Goal: Task Accomplishment & Management: Manage account settings

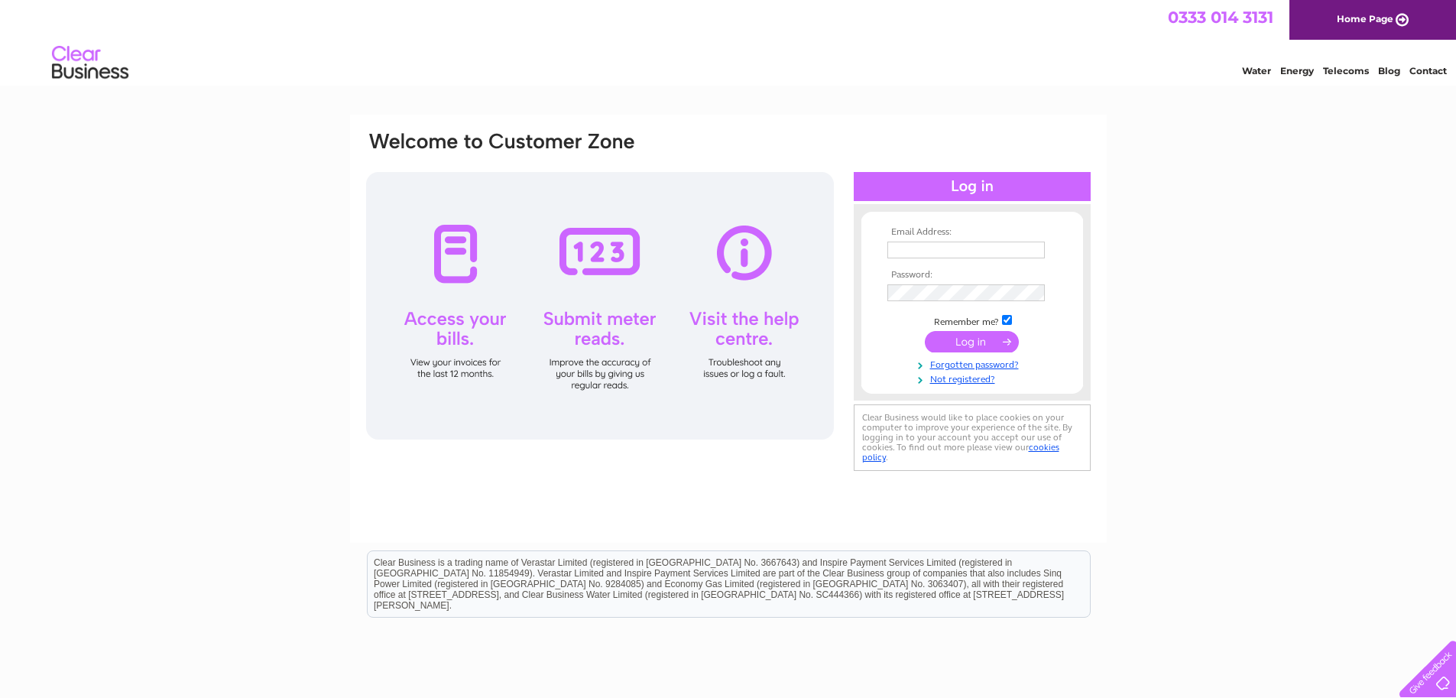
type input "pocklingtonus@gmail.com"
click at [982, 345] on input "submit" at bounding box center [972, 341] width 94 height 21
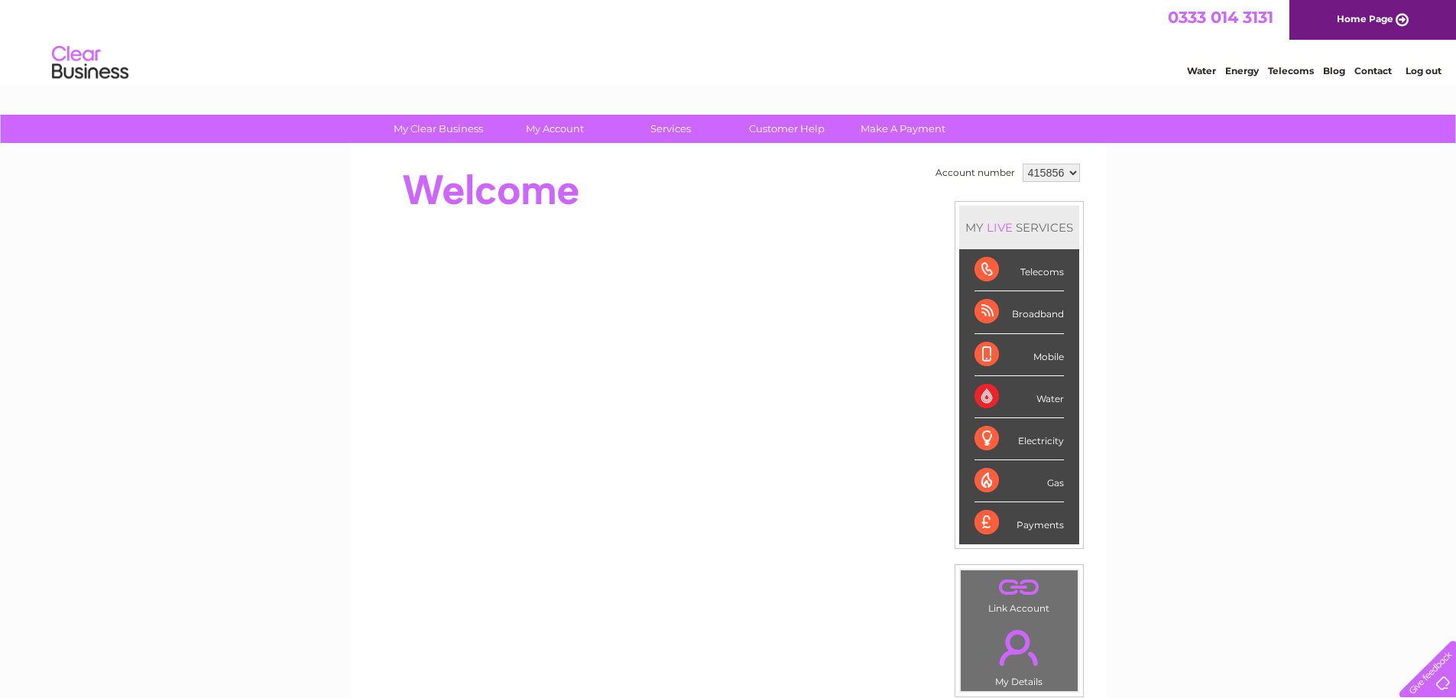
click at [1003, 269] on div "Telecoms" at bounding box center [1018, 270] width 89 height 42
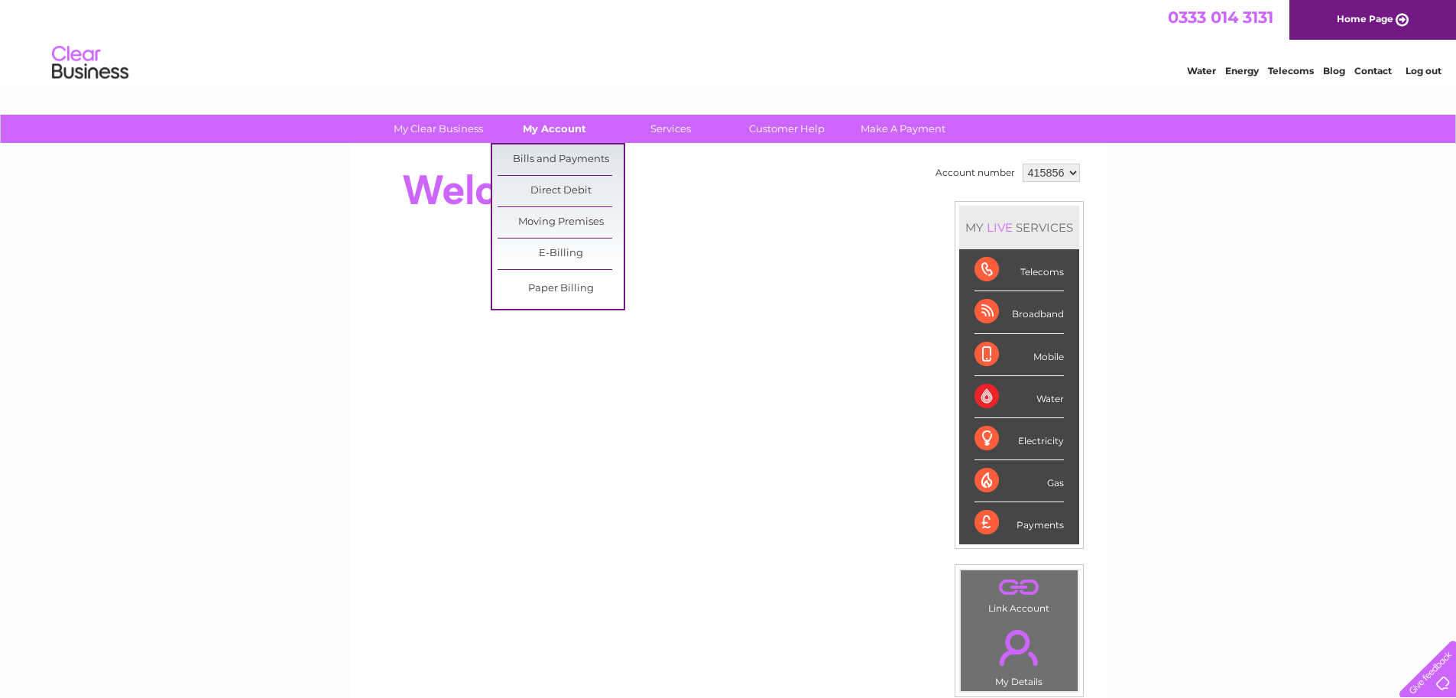
click at [533, 127] on link "My Account" at bounding box center [554, 129] width 126 height 28
click at [553, 160] on link "Bills and Payments" at bounding box center [560, 159] width 126 height 31
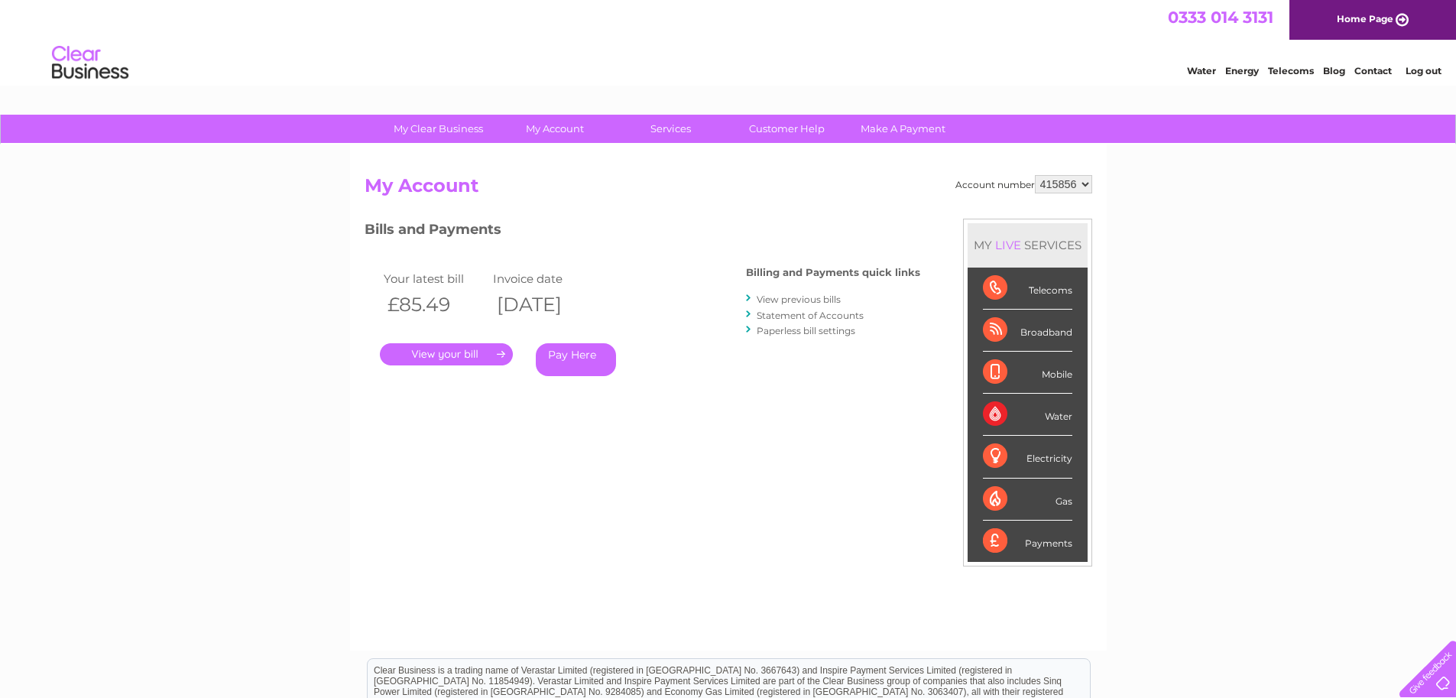
click at [460, 358] on link "." at bounding box center [446, 354] width 133 height 22
click at [445, 353] on link "." at bounding box center [446, 354] width 133 height 22
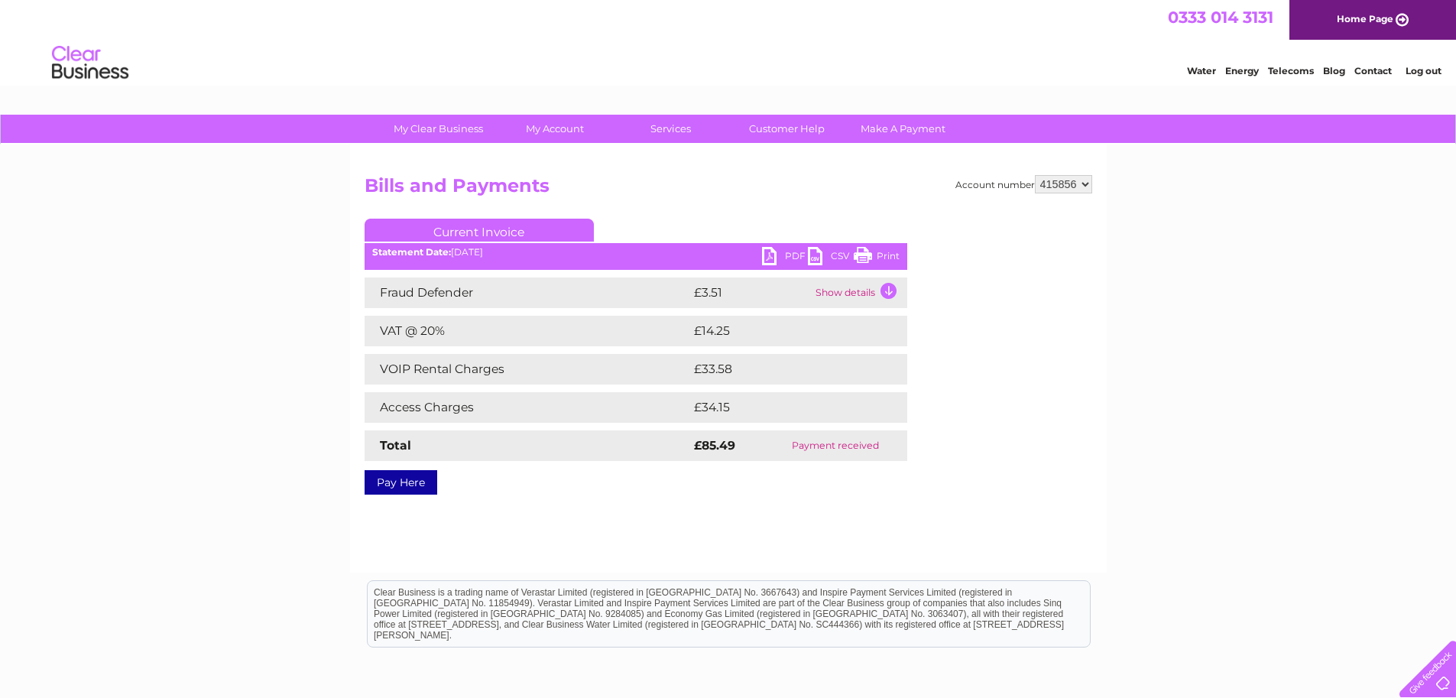
click at [769, 257] on link "PDF" at bounding box center [785, 258] width 46 height 22
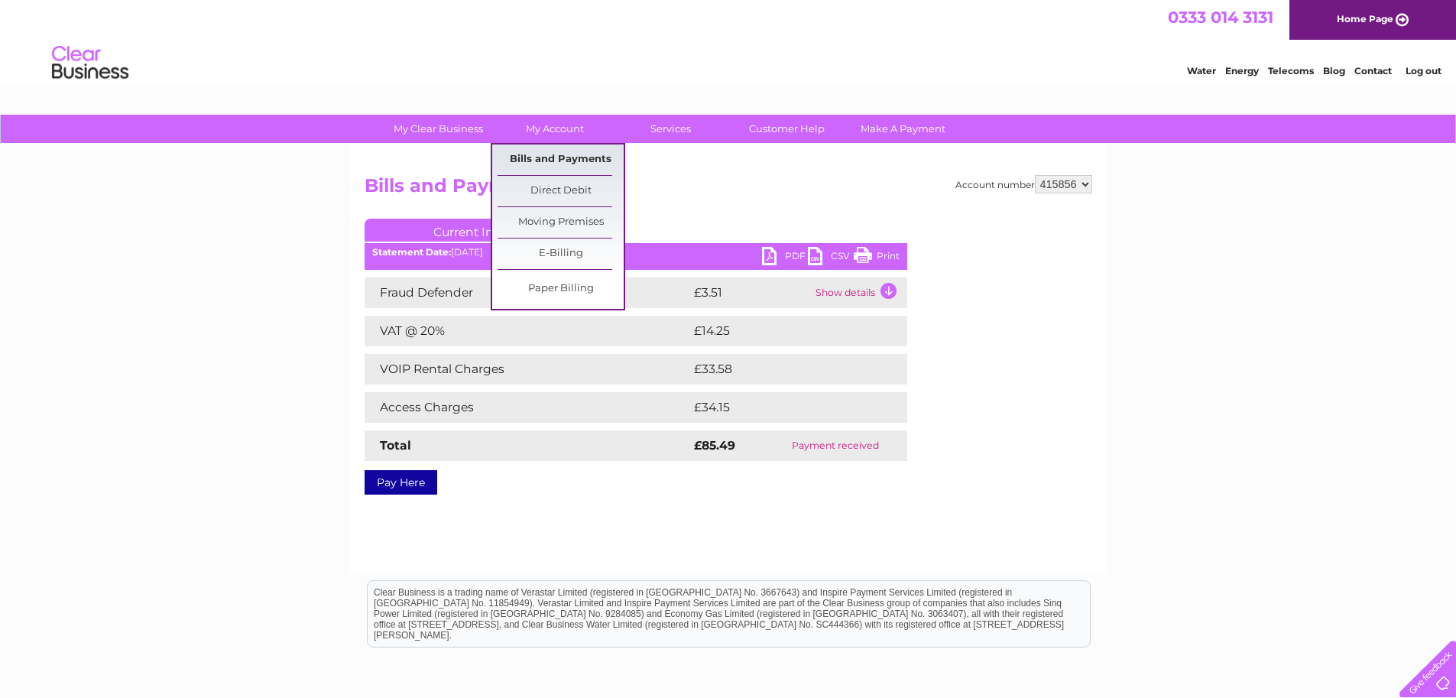
click at [565, 157] on link "Bills and Payments" at bounding box center [560, 159] width 126 height 31
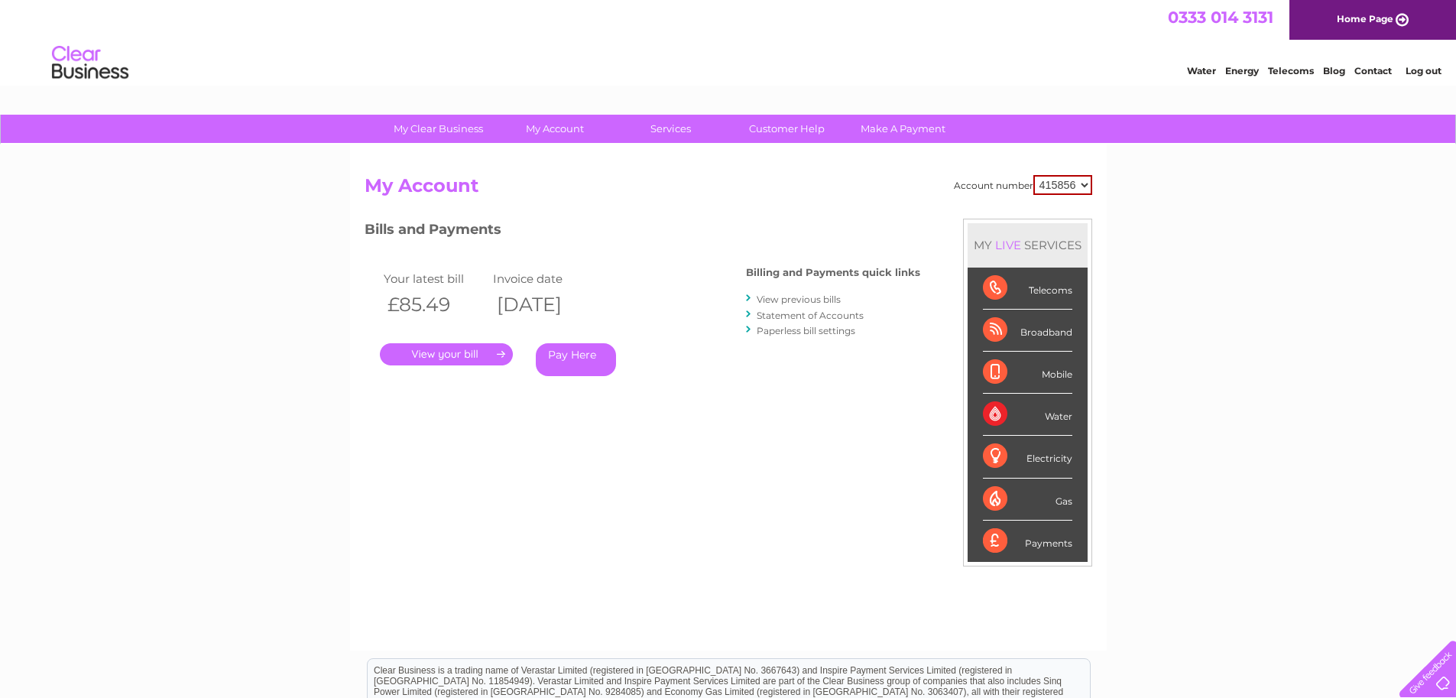
click at [781, 300] on link "View previous bills" at bounding box center [799, 298] width 84 height 11
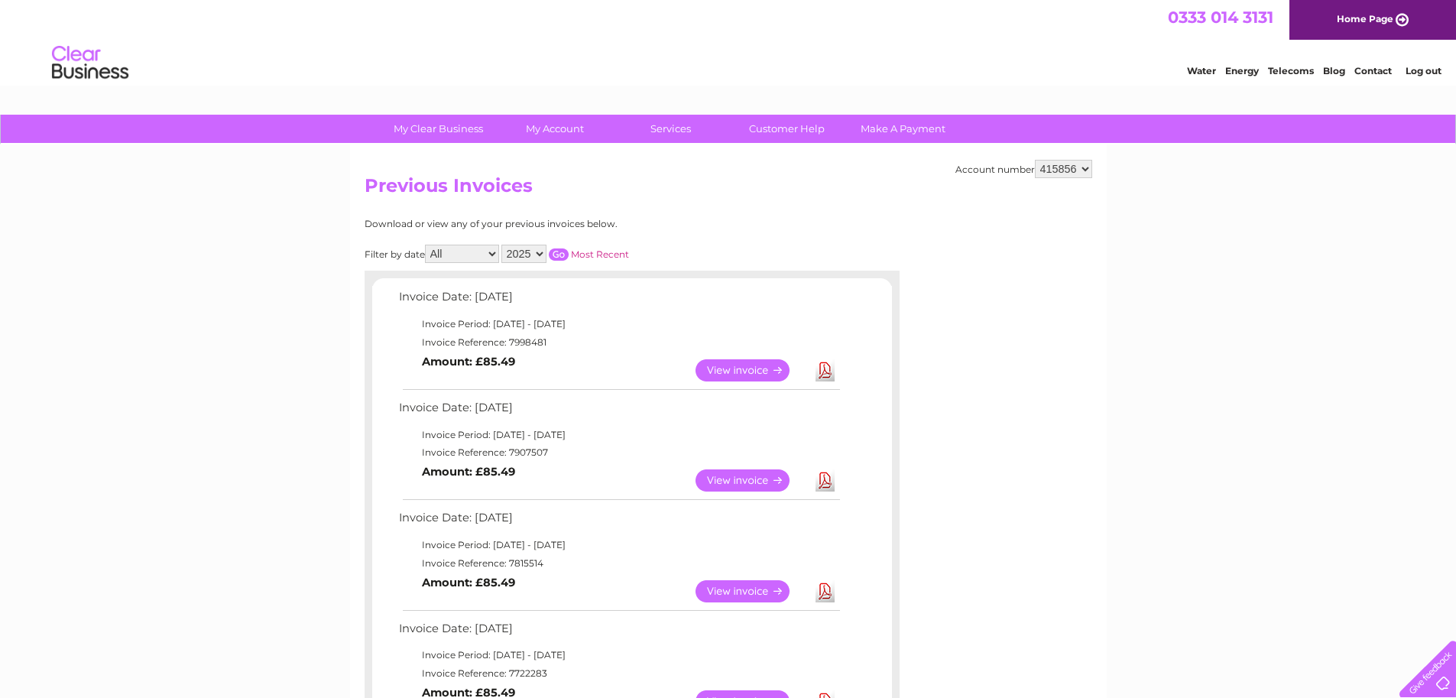
click at [749, 475] on link "View" at bounding box center [751, 480] width 112 height 22
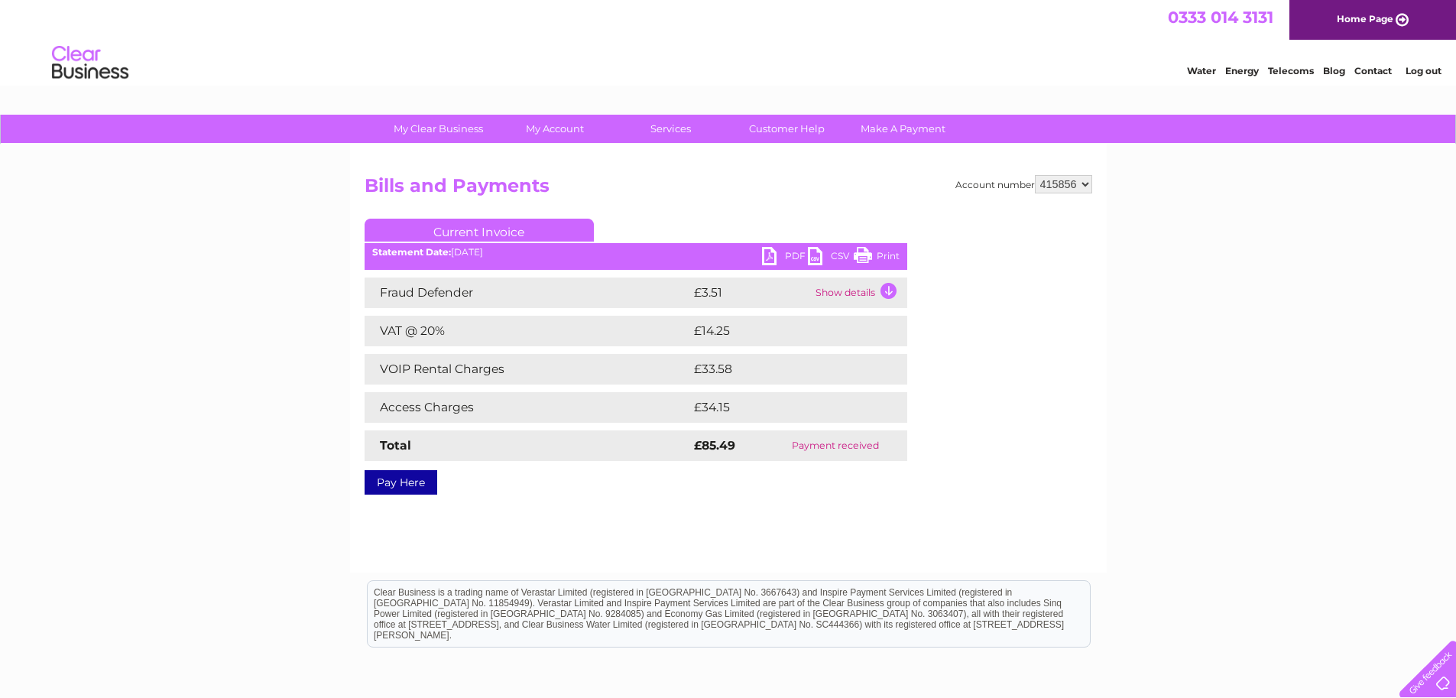
click at [763, 254] on link "PDF" at bounding box center [785, 258] width 46 height 22
